Goal: Transaction & Acquisition: Purchase product/service

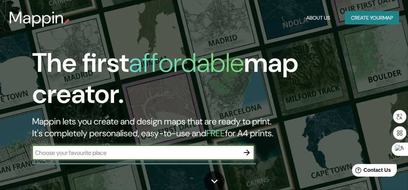
click at [245, 152] on icon "button" at bounding box center [247, 152] width 6 height 6
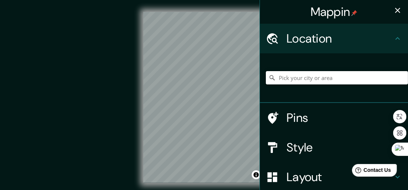
click at [294, 78] on input "Pick your city or area" at bounding box center [337, 77] width 142 height 13
click at [301, 78] on input "Pick your city or area" at bounding box center [337, 77] width 142 height 13
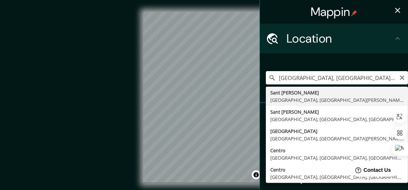
type input "Sant [PERSON_NAME][GEOGRAPHIC_DATA], [GEOGRAPHIC_DATA][PERSON_NAME], [GEOGRAPHI…"
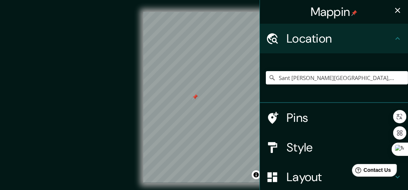
click at [393, 36] on icon at bounding box center [397, 38] width 9 height 9
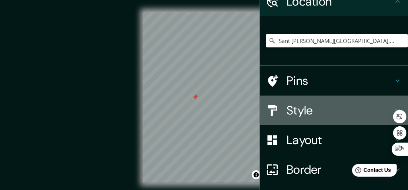
click at [299, 115] on h4 "Style" at bounding box center [339, 110] width 107 height 15
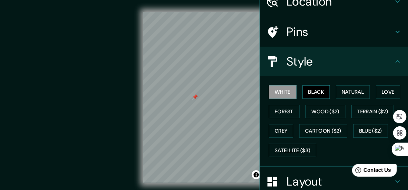
click at [306, 90] on button "Black" at bounding box center [316, 92] width 28 height 14
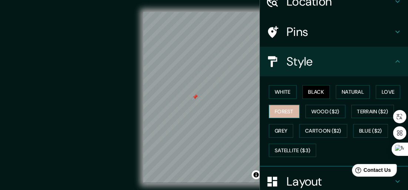
click at [284, 113] on button "Forest" at bounding box center [284, 112] width 31 height 14
click at [125, 82] on div "© Mapbox © OpenStreetMap Improve this map" at bounding box center [203, 97] width 367 height 171
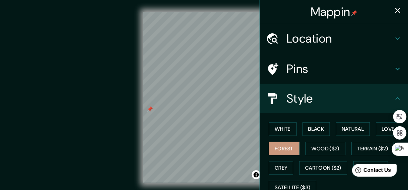
click at [275, 41] on div at bounding box center [276, 38] width 21 height 13
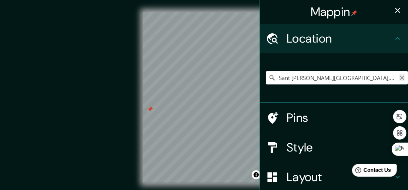
click at [399, 78] on icon "Clear" at bounding box center [402, 78] width 6 height 6
type input "[PERSON_NAME], [GEOGRAPHIC_DATA], [GEOGRAPHIC_DATA]"
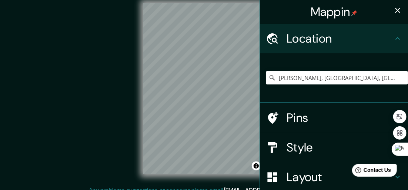
scroll to position [16, 0]
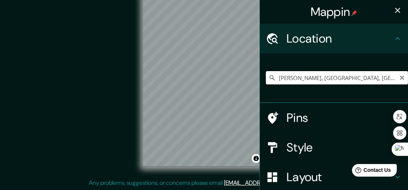
click at [367, 76] on input "[PERSON_NAME], [GEOGRAPHIC_DATA], [GEOGRAPHIC_DATA]" at bounding box center [337, 77] width 142 height 13
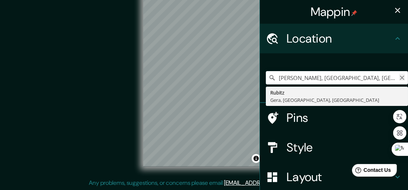
click at [399, 78] on icon "Clear" at bounding box center [402, 78] width 6 height 6
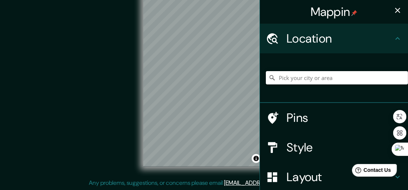
paste input "CAP San [PERSON_NAME], [STREET_ADDRESS][PERSON_NAME]"
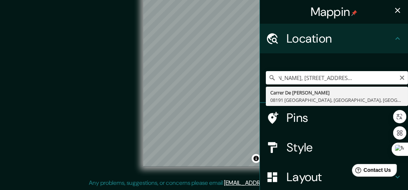
type input "Carrer De [PERSON_NAME], 08191 [GEOGRAPHIC_DATA], [GEOGRAPHIC_DATA], [GEOGRAPHI…"
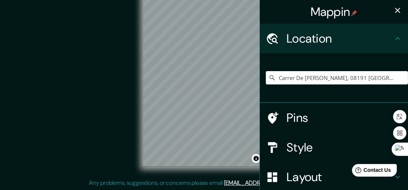
scroll to position [92, 0]
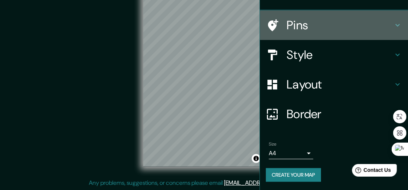
click at [295, 22] on h4 "Pins" at bounding box center [339, 25] width 107 height 15
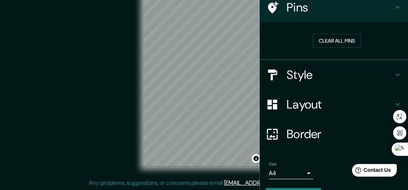
scroll to position [55, 0]
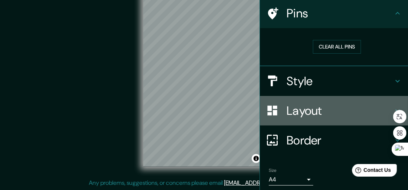
click at [307, 106] on h4 "Layout" at bounding box center [339, 110] width 107 height 15
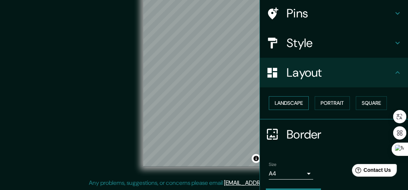
scroll to position [75, 0]
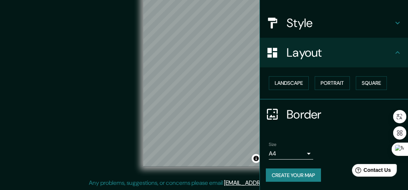
click at [299, 23] on h4 "Style" at bounding box center [339, 23] width 107 height 15
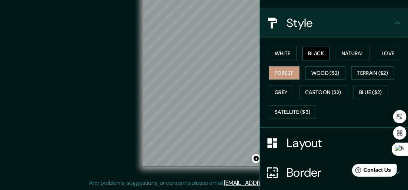
click at [302, 51] on button "Black" at bounding box center [316, 54] width 28 height 14
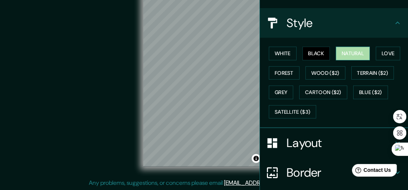
click at [348, 53] on button "Natural" at bounding box center [353, 54] width 34 height 14
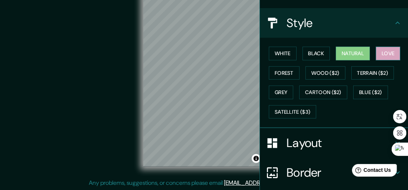
click at [379, 47] on button "Love" at bounding box center [387, 54] width 24 height 14
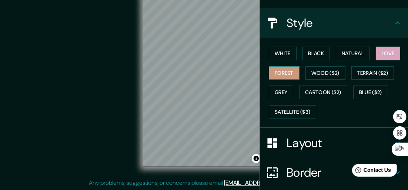
click at [277, 71] on button "Forest" at bounding box center [284, 73] width 31 height 14
click at [306, 52] on button "Black" at bounding box center [316, 54] width 28 height 14
